Goal: Task Accomplishment & Management: Complete application form

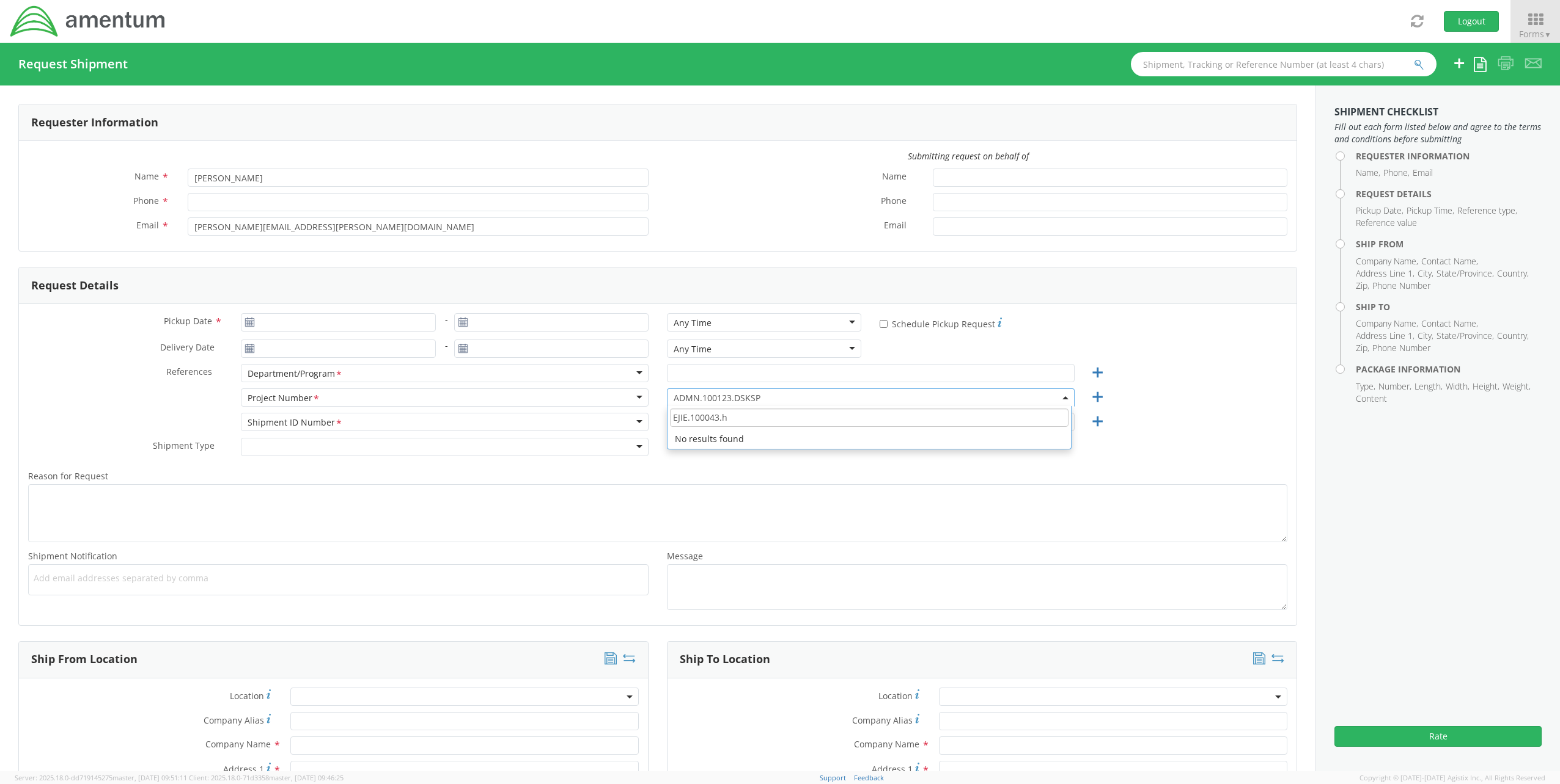
drag, startPoint x: 758, startPoint y: 417, endPoint x: 594, endPoint y: 413, distance: 164.0
click at [594, 413] on div "Pickup Date * - Any Time Any Time Any Time 7:00 am - 10:00 am 10:00 am - 1:00 p…" at bounding box center [658, 465] width 1277 height 322
type input "EJIE.100043"
type input "[PERSON_NAME]"
type input "[PERSON_NAME][EMAIL_ADDRESS][PERSON_NAME][DOMAIN_NAME]"
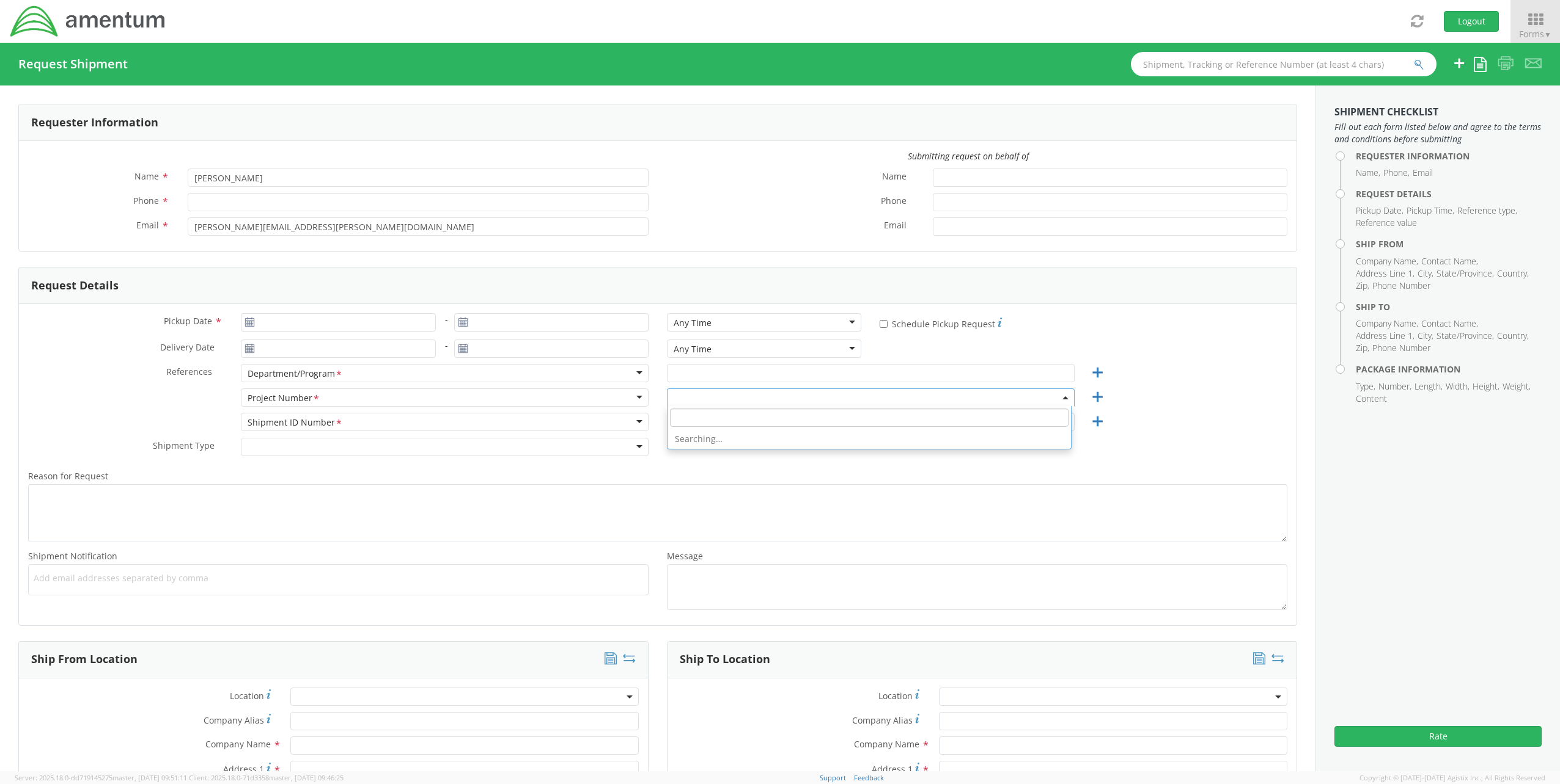
click at [765, 399] on span at bounding box center [871, 398] width 408 height 18
select select "ADMN.100123.DSKSP"
click at [728, 426] on input "search" at bounding box center [868, 417] width 399 height 18
paste input "EJIE.100043"
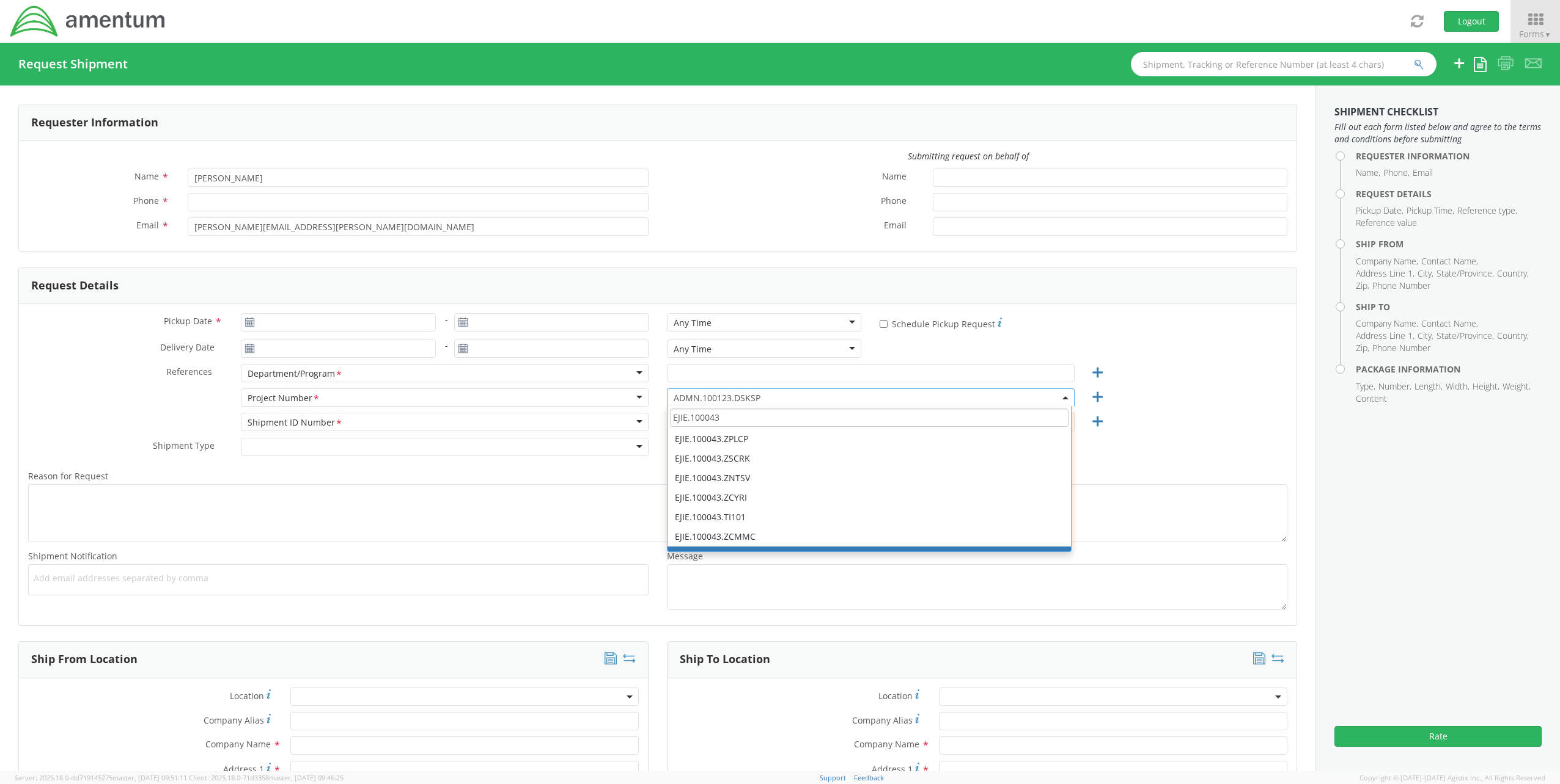
type input "EJIE.100043"
